Goal: Contribute content: Add original content to the website for others to see

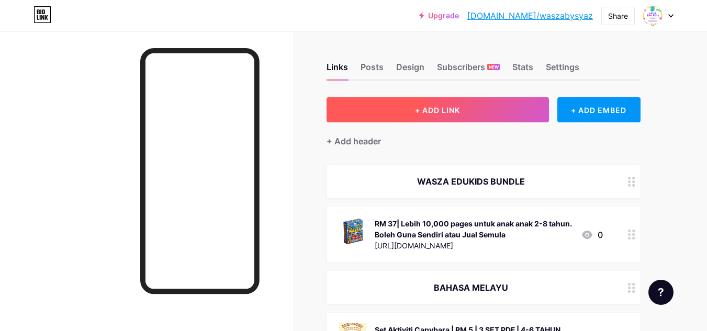
click at [459, 111] on span "+ ADD LINK" at bounding box center [437, 110] width 45 height 9
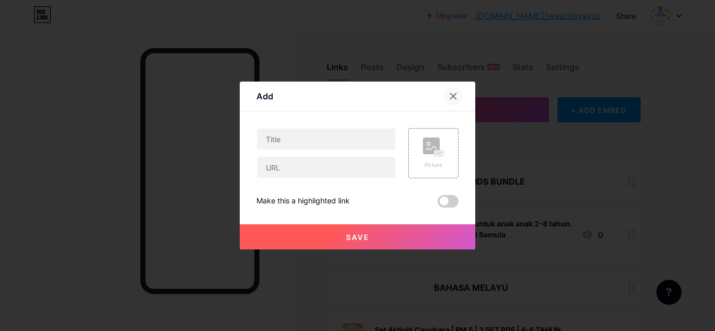
click at [449, 98] on icon at bounding box center [453, 96] width 8 height 8
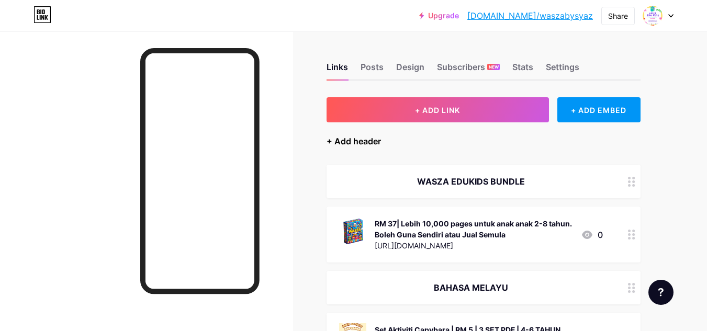
click at [371, 142] on div "+ Add header" at bounding box center [354, 141] width 54 height 13
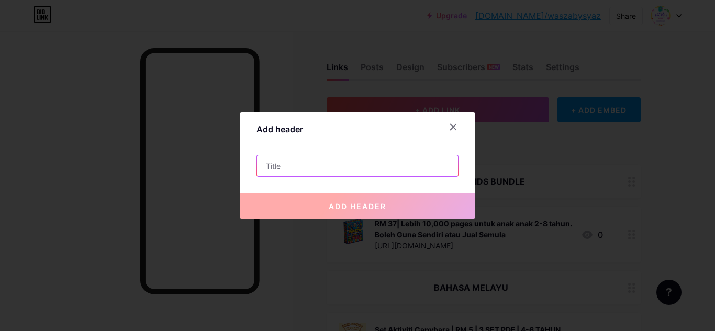
click at [371, 166] on input "text" at bounding box center [357, 165] width 201 height 21
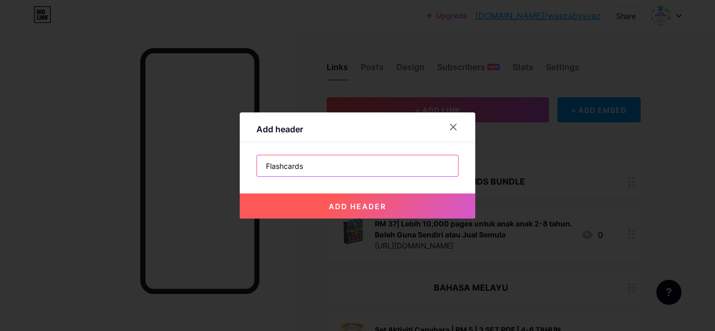
type input "Flashcards"
click at [354, 209] on span "add header" at bounding box center [358, 206] width 58 height 9
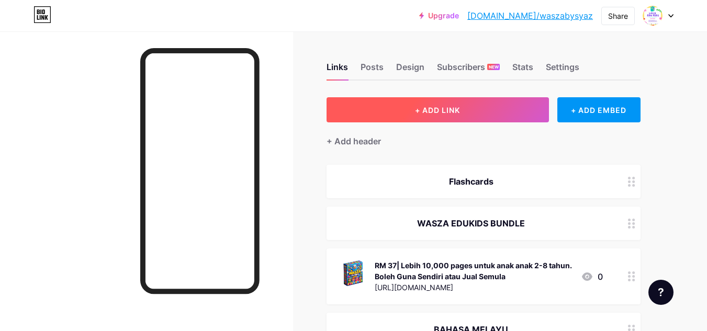
click at [407, 111] on button "+ ADD LINK" at bounding box center [438, 109] width 222 height 25
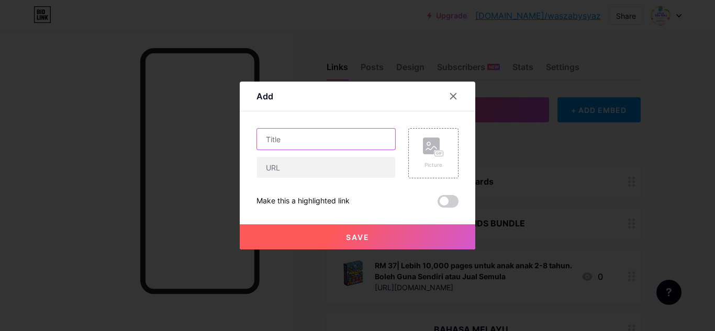
click at [354, 141] on input "text" at bounding box center [326, 139] width 138 height 21
type input "Flashcards for Kids"
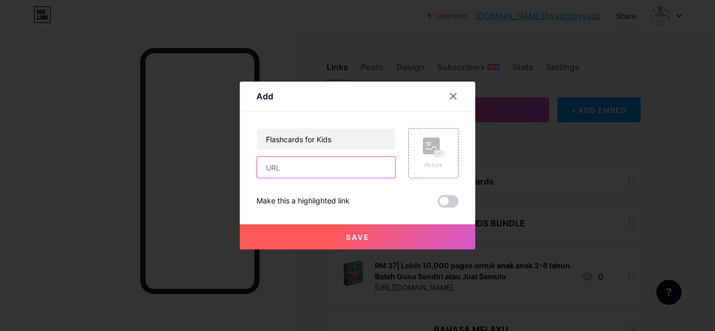
click at [320, 164] on input "text" at bounding box center [326, 167] width 138 height 21
paste input "[URL][DOMAIN_NAME]"
type input "[URL][DOMAIN_NAME]"
click at [365, 233] on button "Save" at bounding box center [358, 237] width 236 height 25
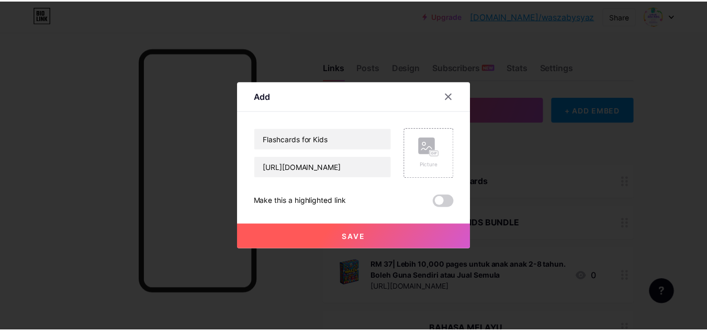
scroll to position [0, 0]
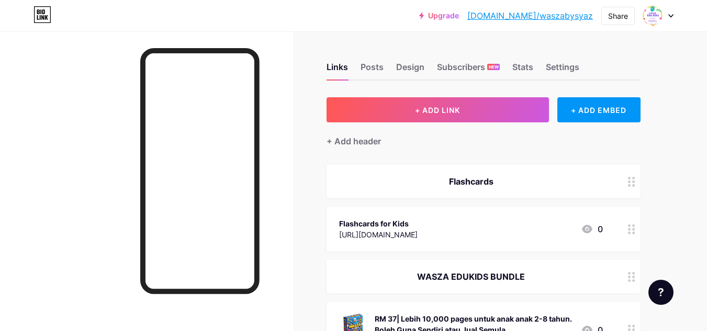
drag, startPoint x: 532, startPoint y: 188, endPoint x: 567, endPoint y: 220, distance: 47.0
click at [619, 170] on div "Flashcards" at bounding box center [484, 181] width 314 height 33
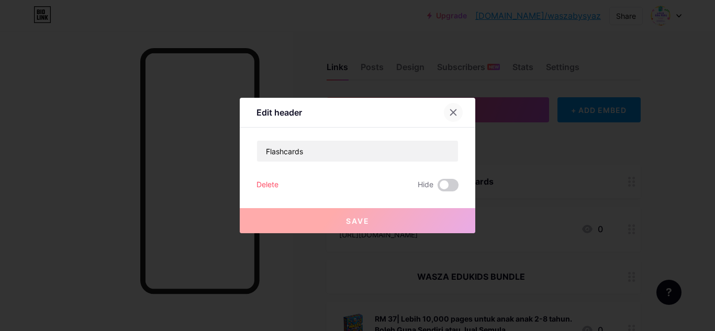
click at [444, 111] on div at bounding box center [453, 112] width 19 height 19
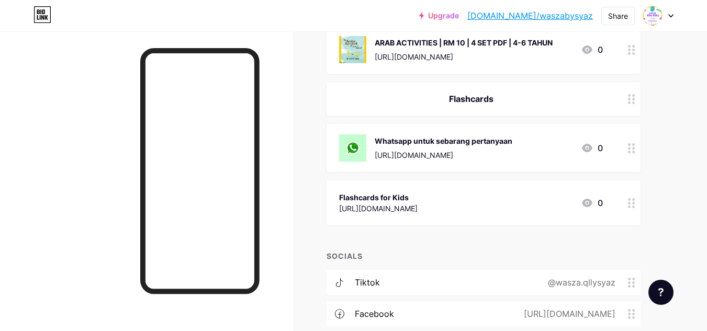
scroll to position [576, 0]
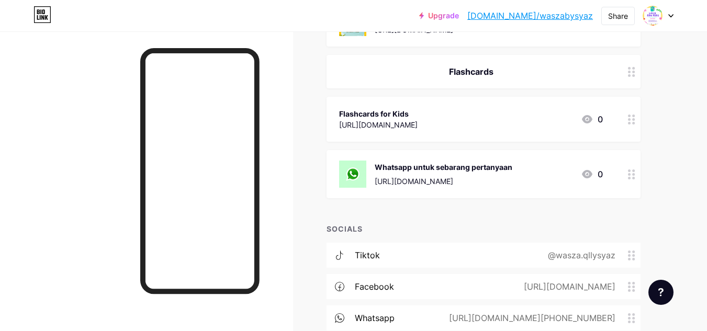
click at [521, 107] on div "Flashcards for Kids [URL][DOMAIN_NAME] 0" at bounding box center [471, 119] width 264 height 24
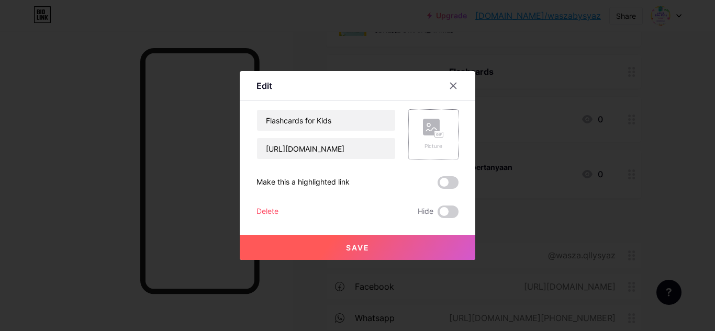
click at [412, 127] on div "Picture" at bounding box center [433, 134] width 50 height 50
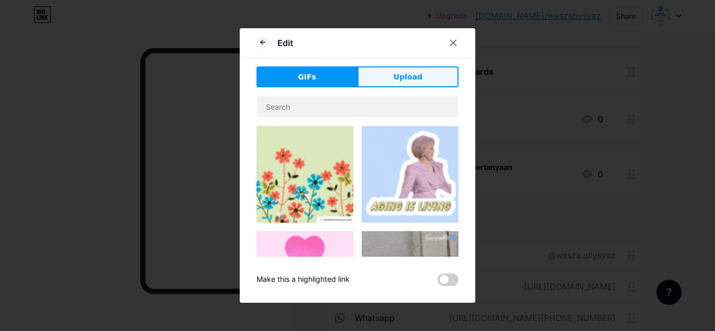
click at [415, 72] on span "Upload" at bounding box center [408, 77] width 29 height 11
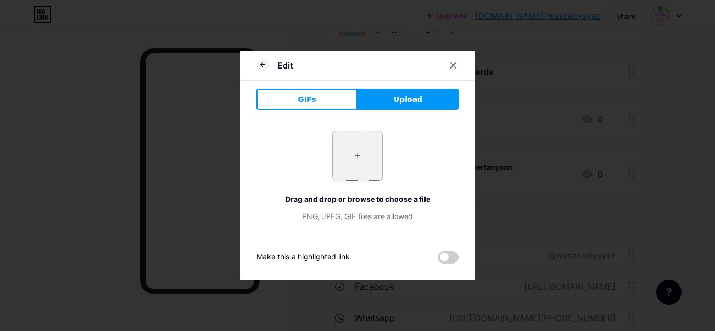
click at [362, 154] on input "file" at bounding box center [357, 155] width 49 height 49
type input "C:\fakepath\photo_6132167813910088664_y.jpg"
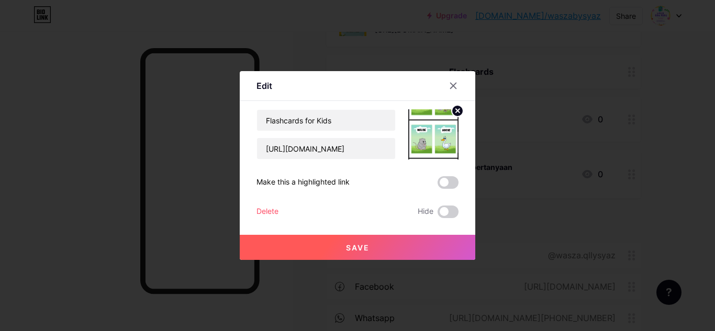
click at [366, 240] on button "Save" at bounding box center [358, 247] width 236 height 25
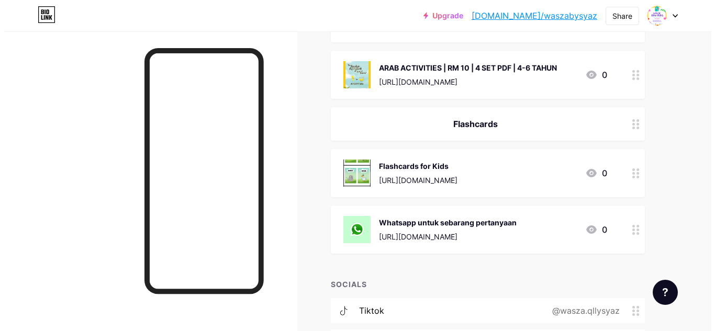
scroll to position [471, 0]
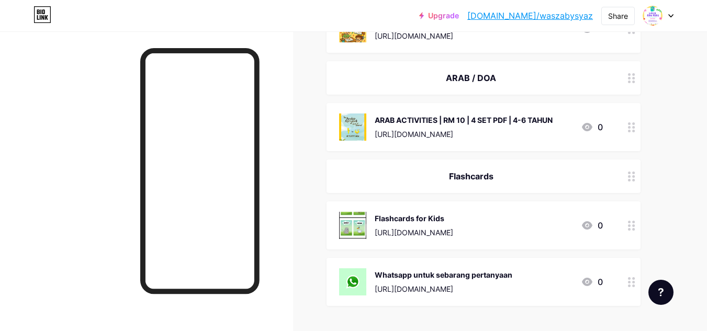
drag, startPoint x: 467, startPoint y: 217, endPoint x: 690, endPoint y: 202, distance: 223.5
click at [690, 202] on div "Upgrade [DOMAIN_NAME]/waszab... [DOMAIN_NAME]/waszabysyaz Share Switch accounts…" at bounding box center [353, 25] width 707 height 993
click at [461, 205] on div "Flashcards for Kids [URL][DOMAIN_NAME] 0" at bounding box center [484, 226] width 314 height 48
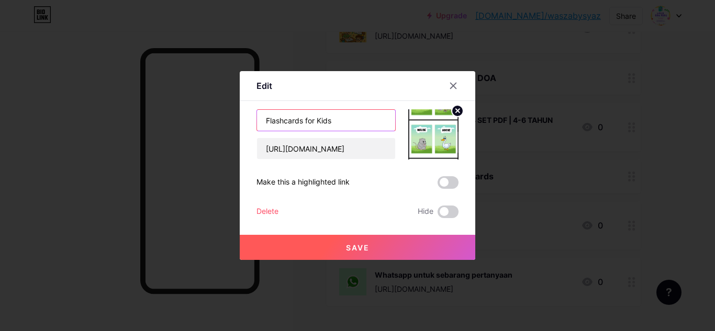
click at [348, 120] on input "Flashcards for Kids" at bounding box center [326, 120] width 138 height 21
type input "Flashcards for Kids | RM 15 | 10 SET PDF"
click at [340, 244] on button "Save" at bounding box center [358, 247] width 236 height 25
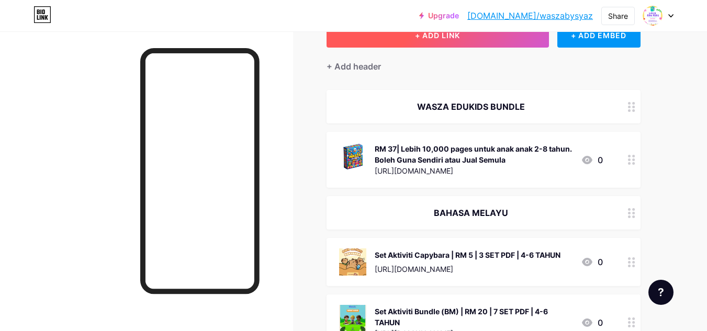
scroll to position [0, 0]
